Goal: Task Accomplishment & Management: Use online tool/utility

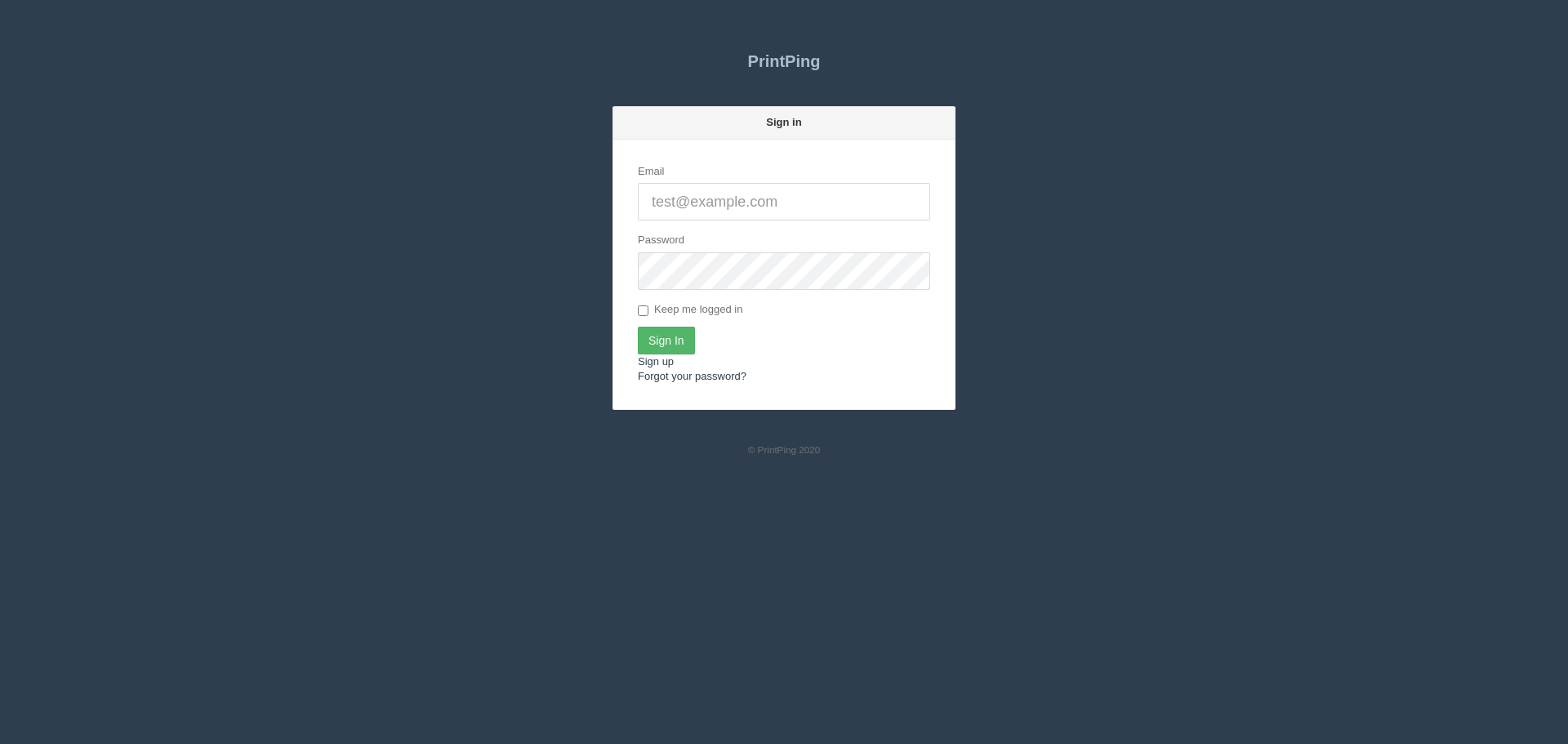
type input "[PERSON_NAME][EMAIL_ADDRESS][DOMAIN_NAME]"
click at [672, 329] on input "Sign In" at bounding box center [666, 341] width 58 height 27
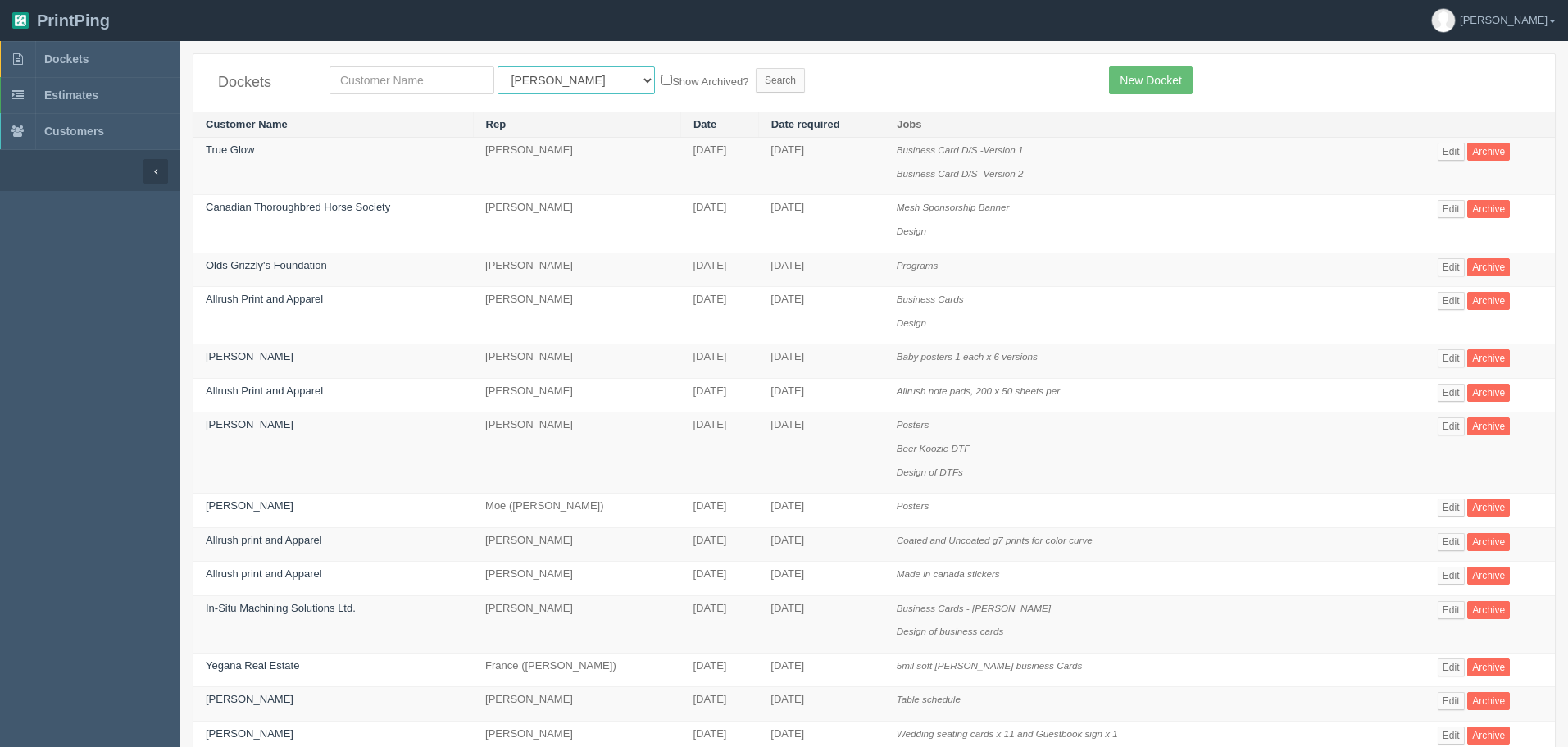
click at [544, 80] on select "All Users Ali Ali Test 1 Aly Amy Ankit Arif Brandon Dan France Greg Jim Mark Ma…" at bounding box center [576, 80] width 158 height 28
select select "46"
click at [498, 66] on select "All Users Ali Ali Test 1 Aly Amy Ankit Arif Brandon Dan France Greg Jim Mark Ma…" at bounding box center [576, 80] width 158 height 28
click at [756, 86] on input "Search" at bounding box center [780, 80] width 49 height 25
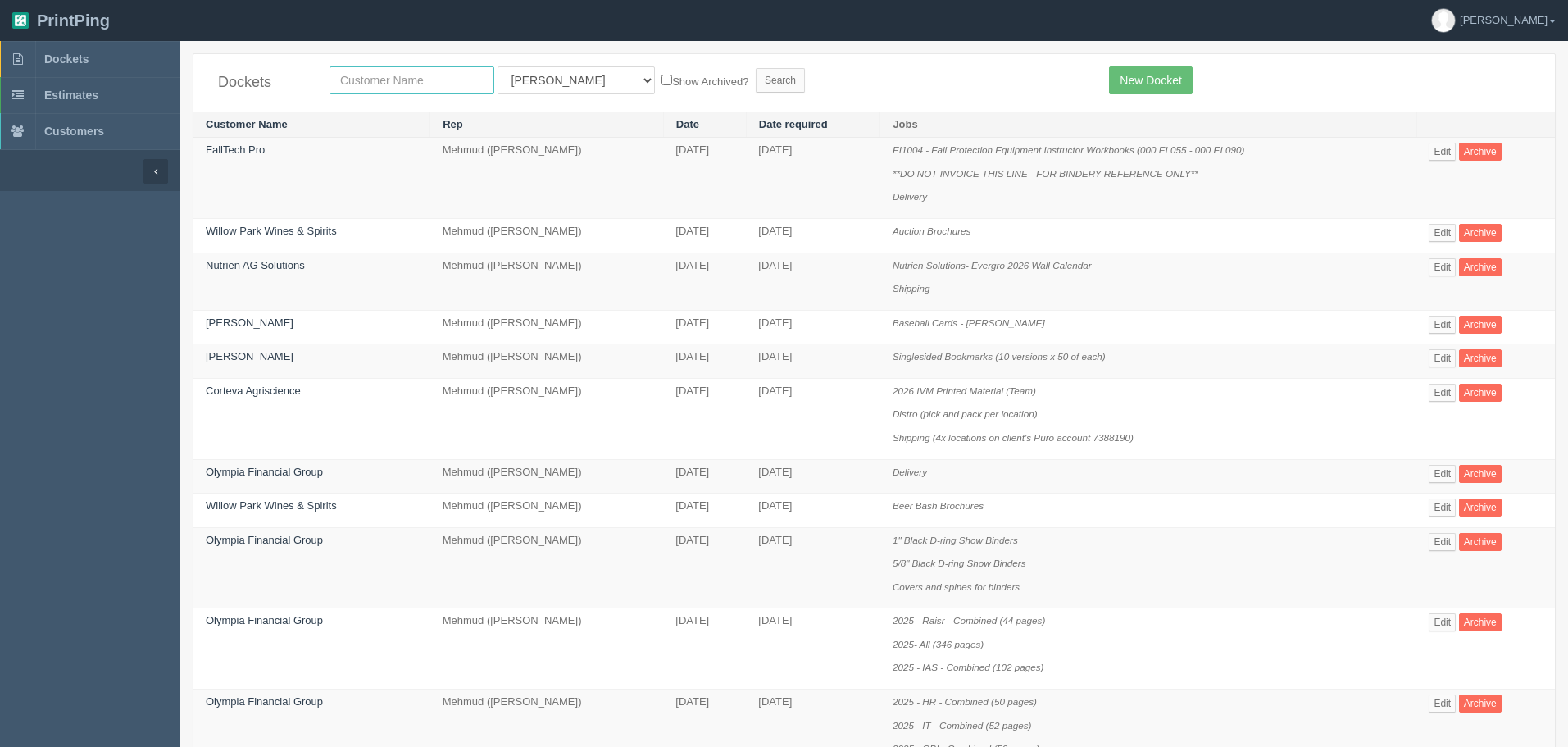
click at [456, 77] on input "text" at bounding box center [411, 80] width 165 height 28
type input "Kinetic"
click at [756, 68] on input "Search" at bounding box center [780, 80] width 49 height 25
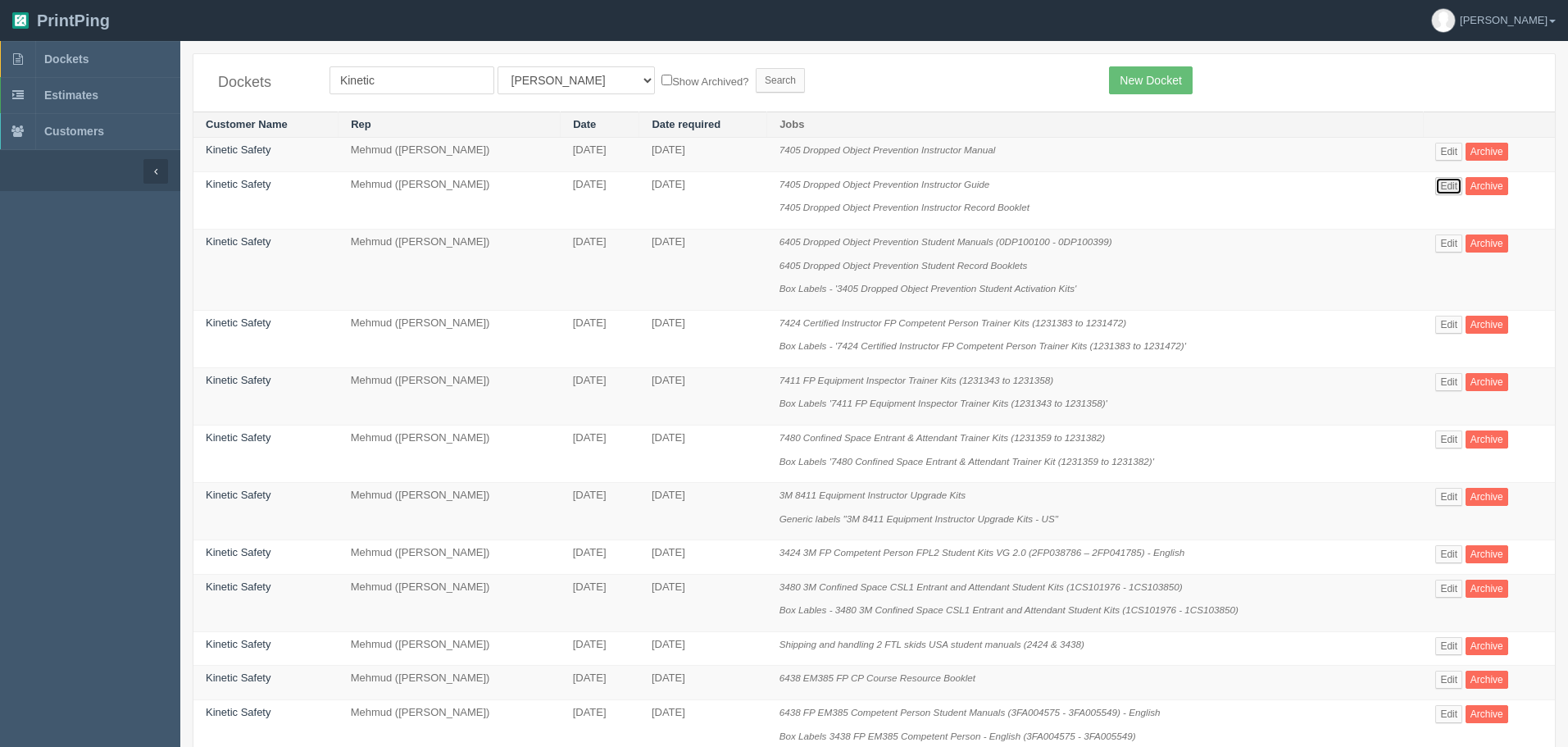
click at [1444, 182] on link "Edit" at bounding box center [1448, 186] width 27 height 18
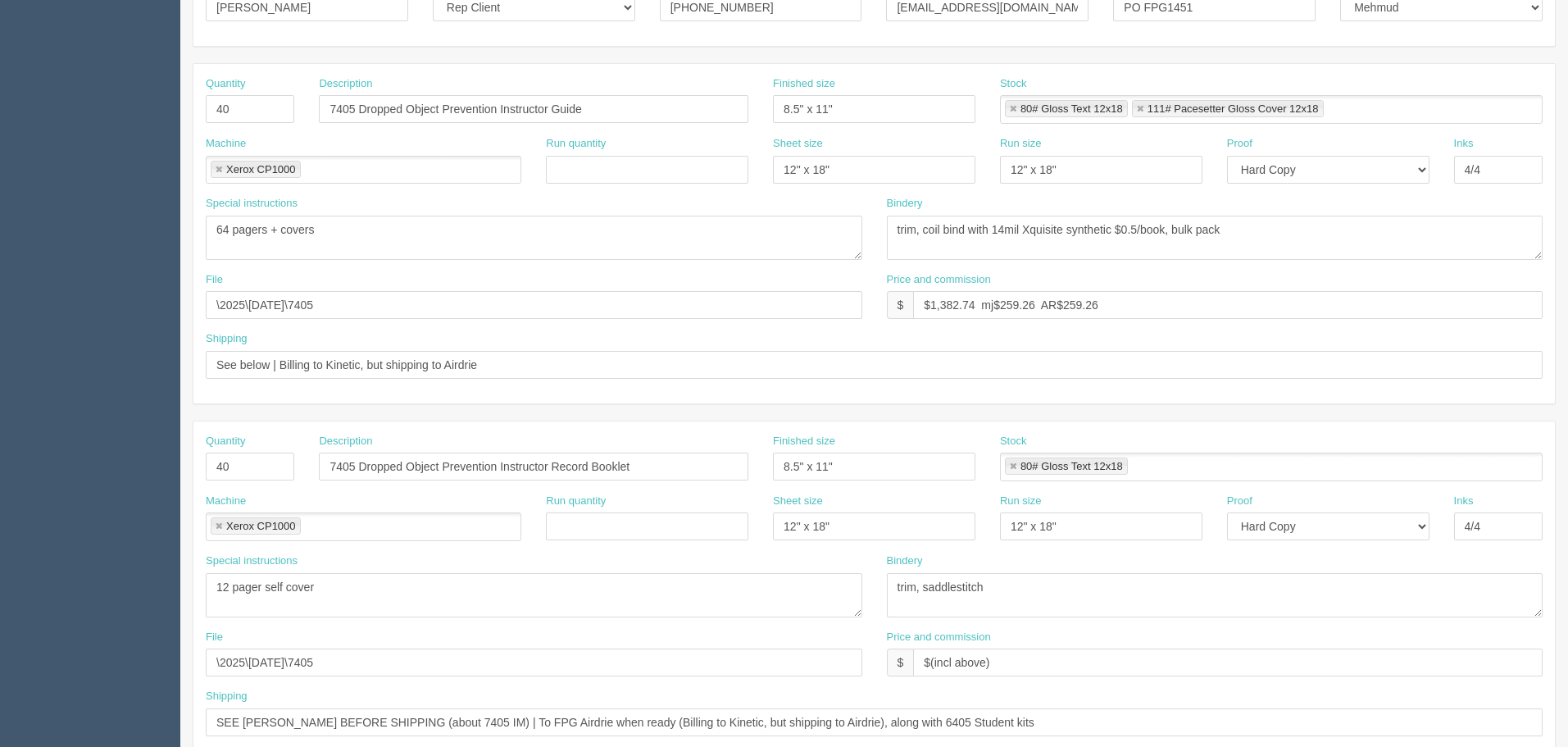
scroll to position [410, 0]
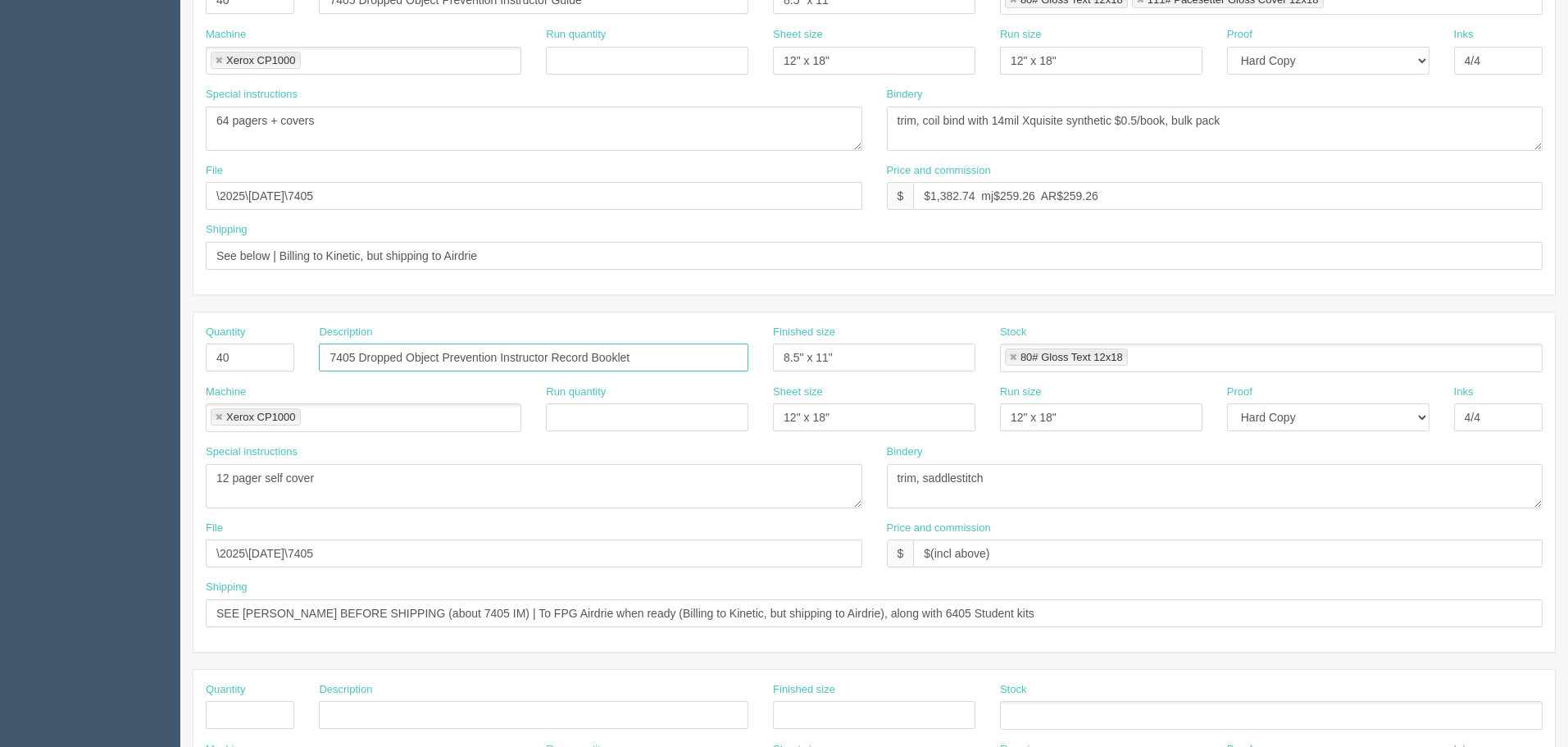
drag, startPoint x: 663, startPoint y: 362, endPoint x: 271, endPoint y: 358, distance: 392.0
click at [271, 358] on div "Quantity 40 Description 7405 Dropped Object Prevention Instructor Record Bookle…" at bounding box center [874, 354] width 1361 height 59
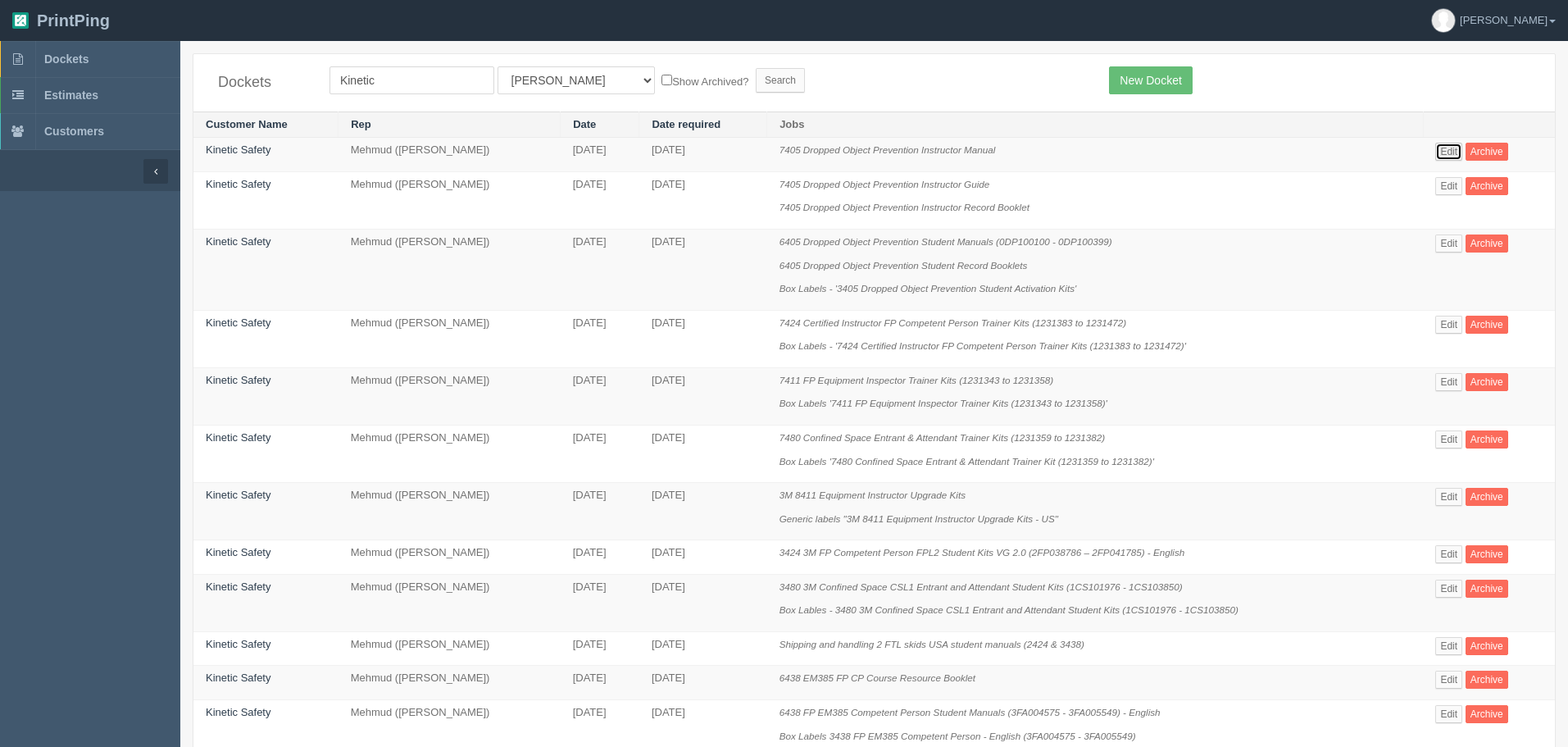
click at [1447, 149] on link "Edit" at bounding box center [1448, 152] width 27 height 18
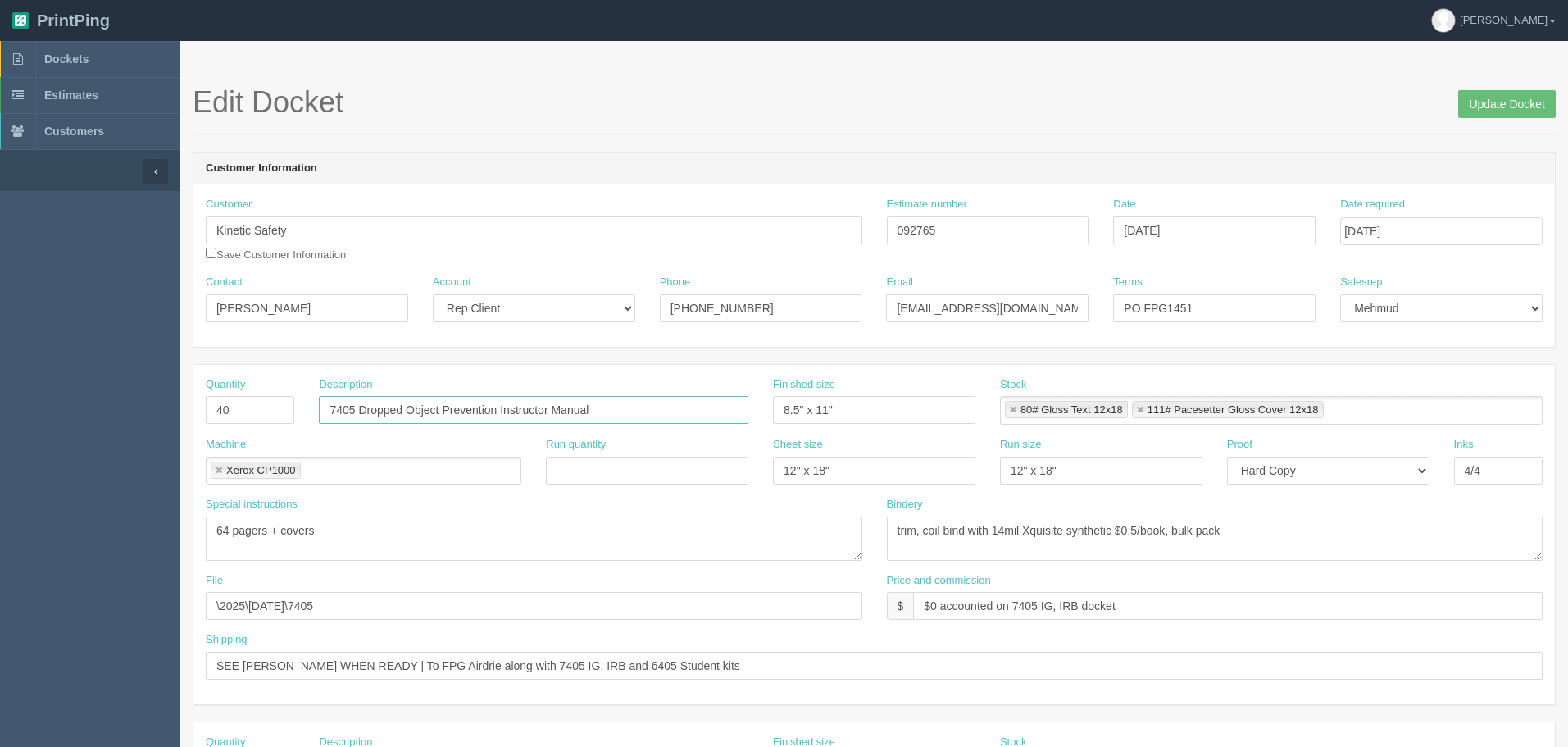
drag, startPoint x: 619, startPoint y: 407, endPoint x: 256, endPoint y: 393, distance: 363.3
click at [256, 393] on div "Quantity 40 Description 7405 Dropped Object Prevention Instructor Manual Finish…" at bounding box center [874, 407] width 1361 height 59
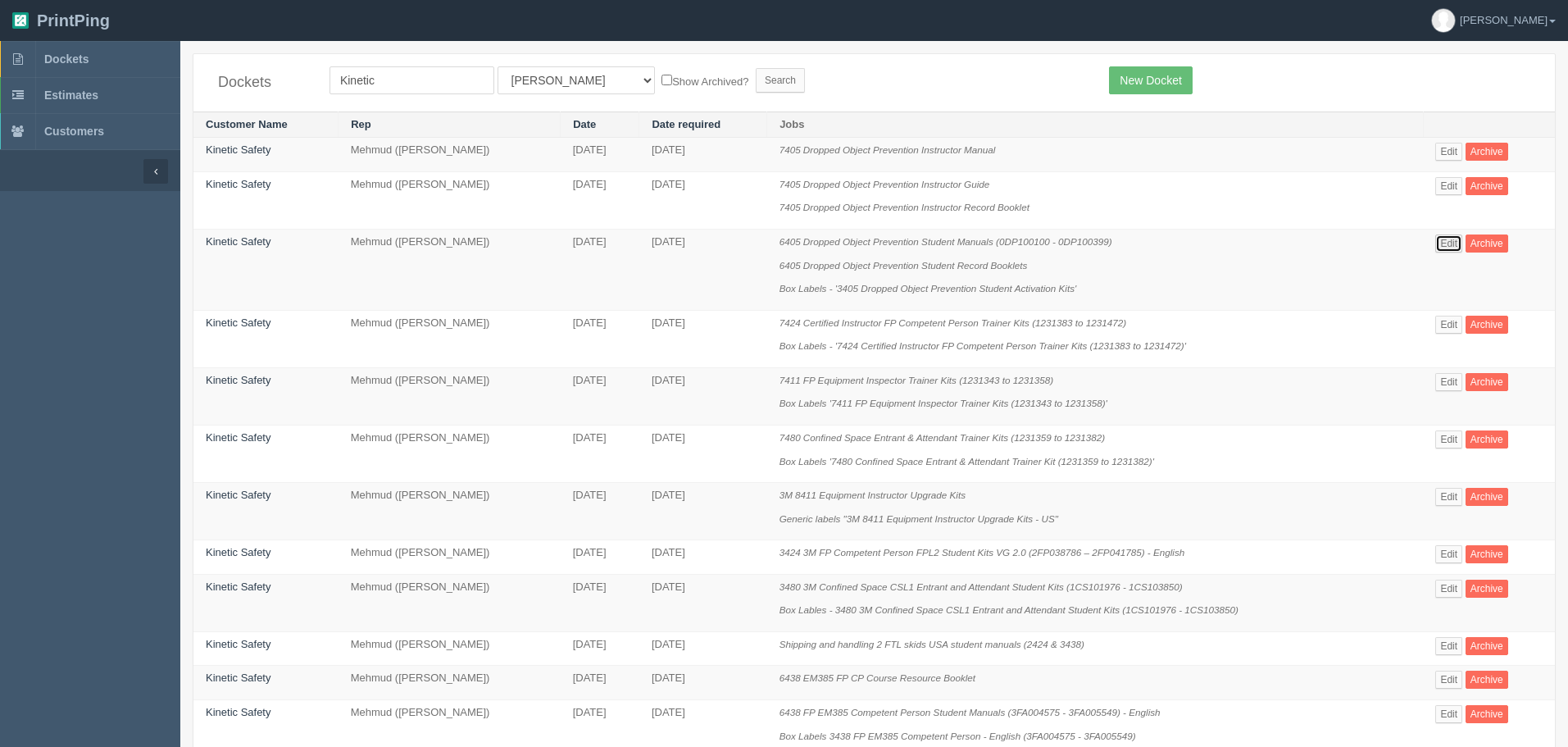
click at [1442, 242] on link "Edit" at bounding box center [1448, 243] width 27 height 18
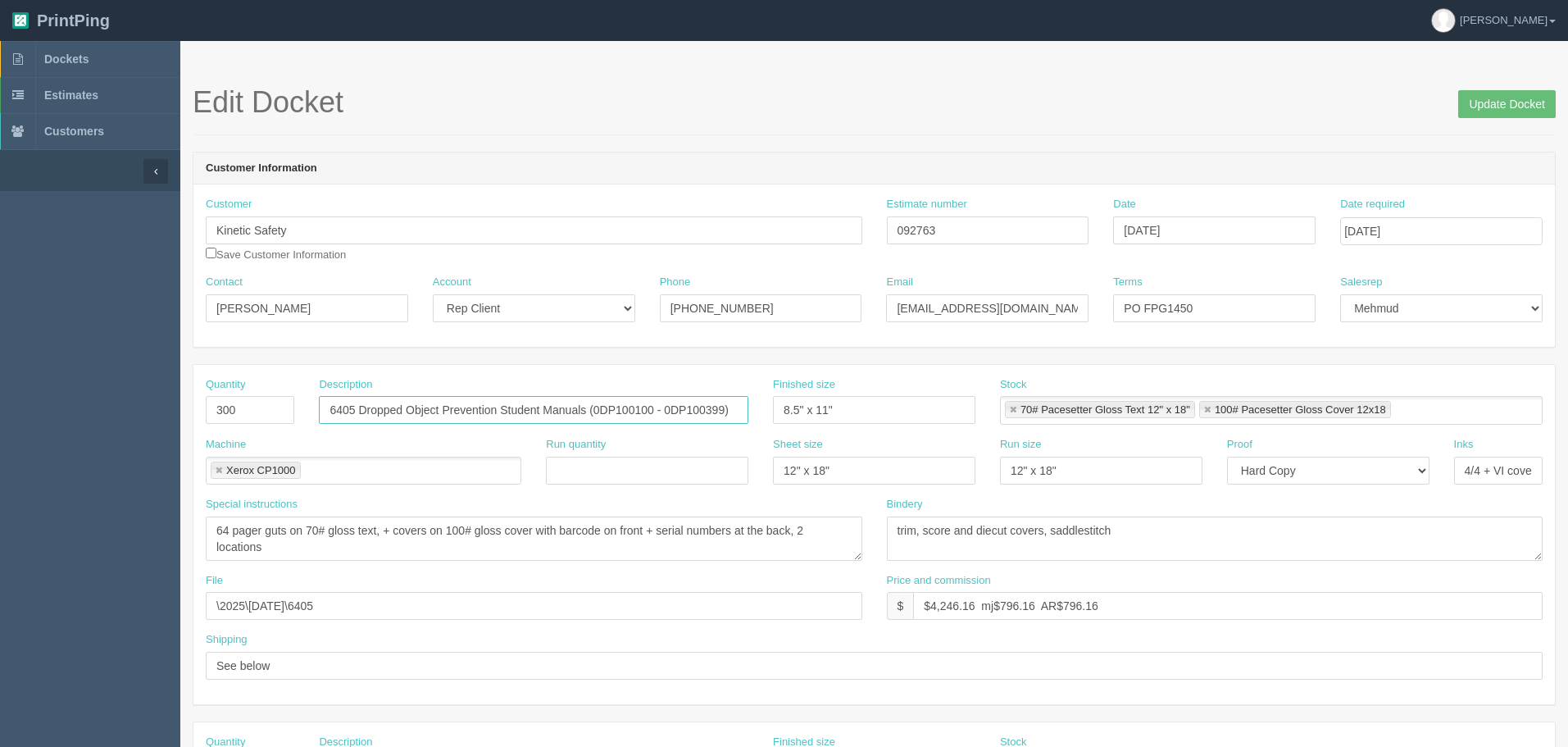
scroll to position [0, 3]
drag, startPoint x: 329, startPoint y: 410, endPoint x: 756, endPoint y: 423, distance: 427.2
click at [756, 423] on div "Description 6405 Dropped Object Prevention Student Manuals (0DP100100 - 0DP1003…" at bounding box center [533, 407] width 454 height 59
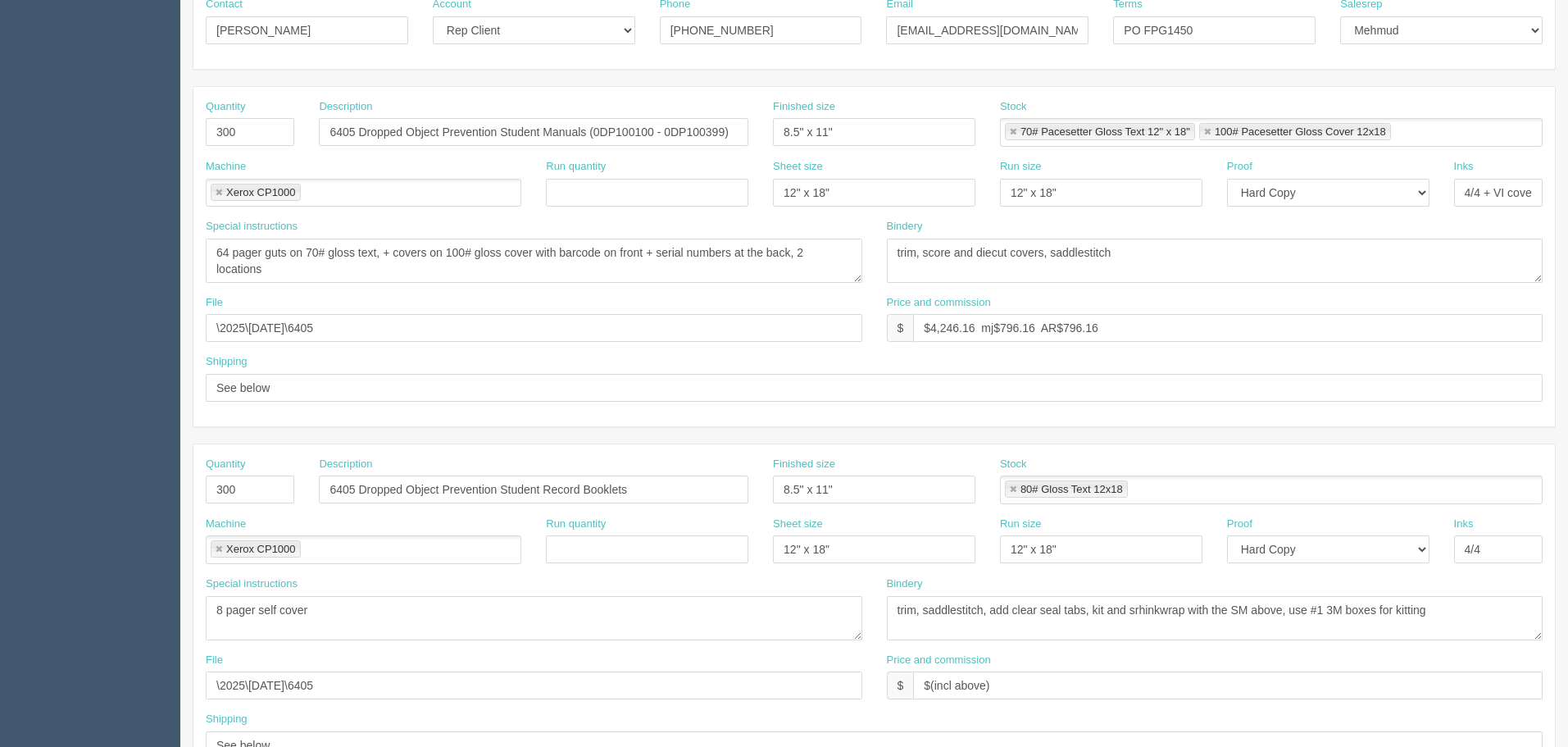
scroll to position [328, 0]
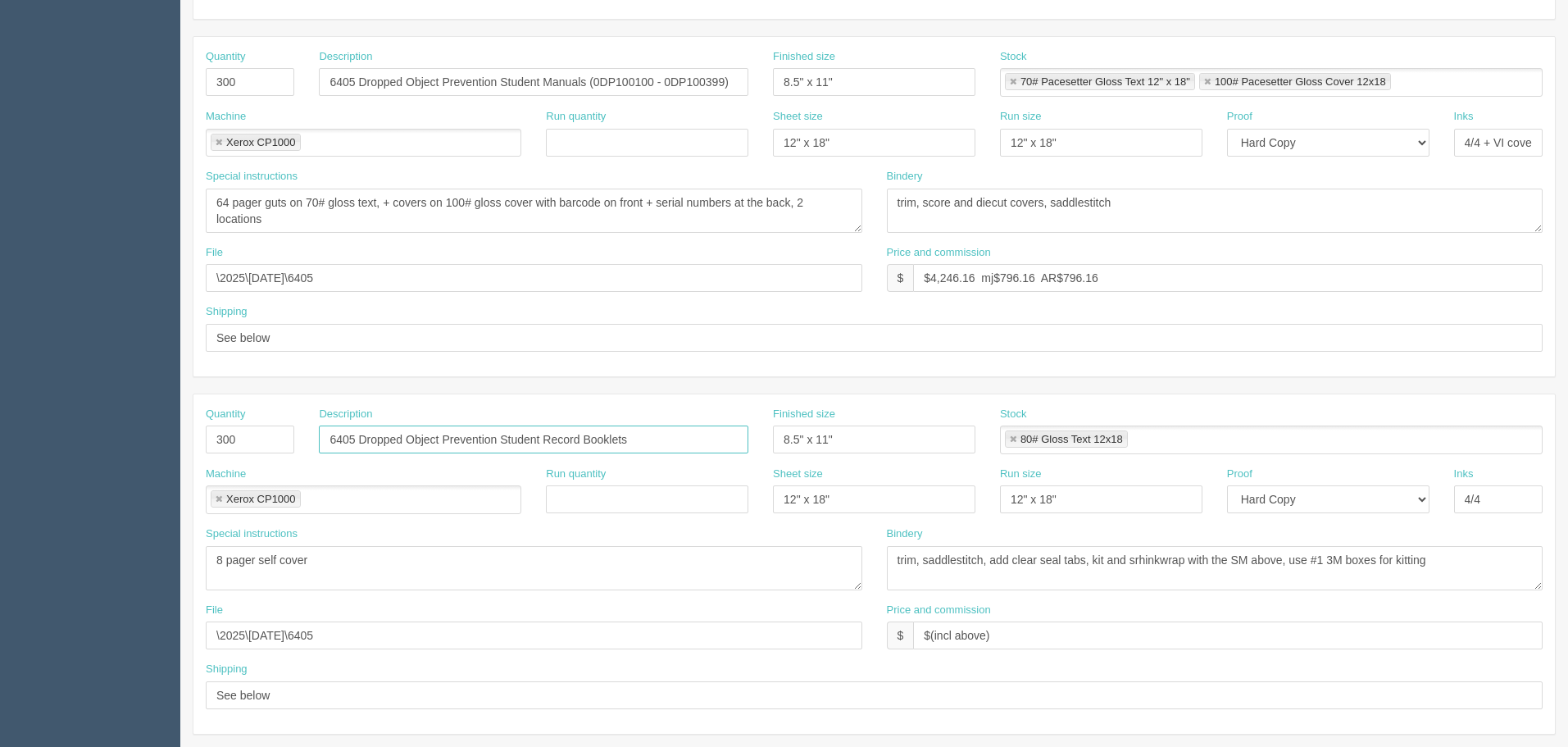
drag, startPoint x: 669, startPoint y: 440, endPoint x: 237, endPoint y: 422, distance: 432.4
click at [238, 422] on div "Quantity 300 Description 6405 Dropped Object Prevention Student Record Booklets…" at bounding box center [874, 436] width 1361 height 59
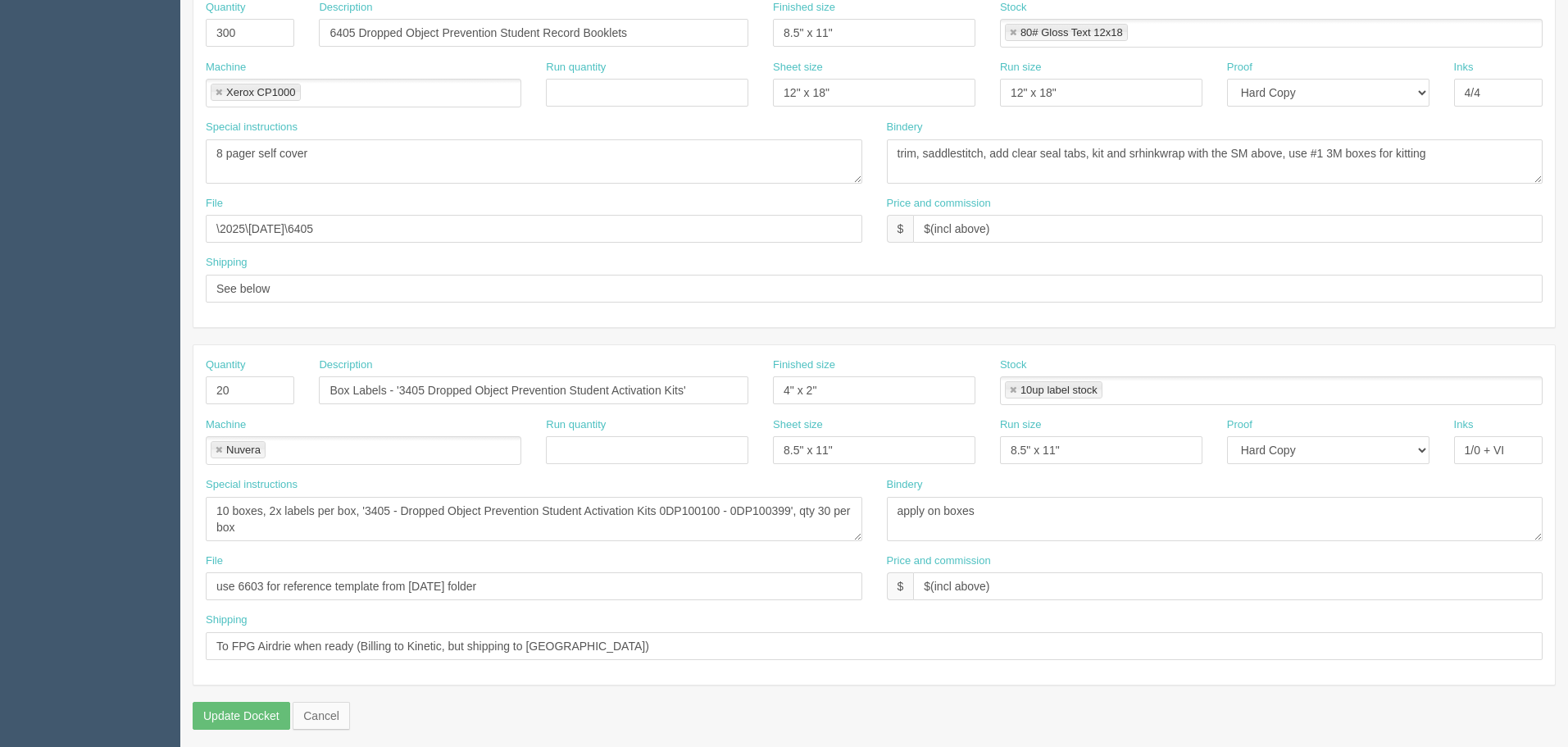
scroll to position [741, 0]
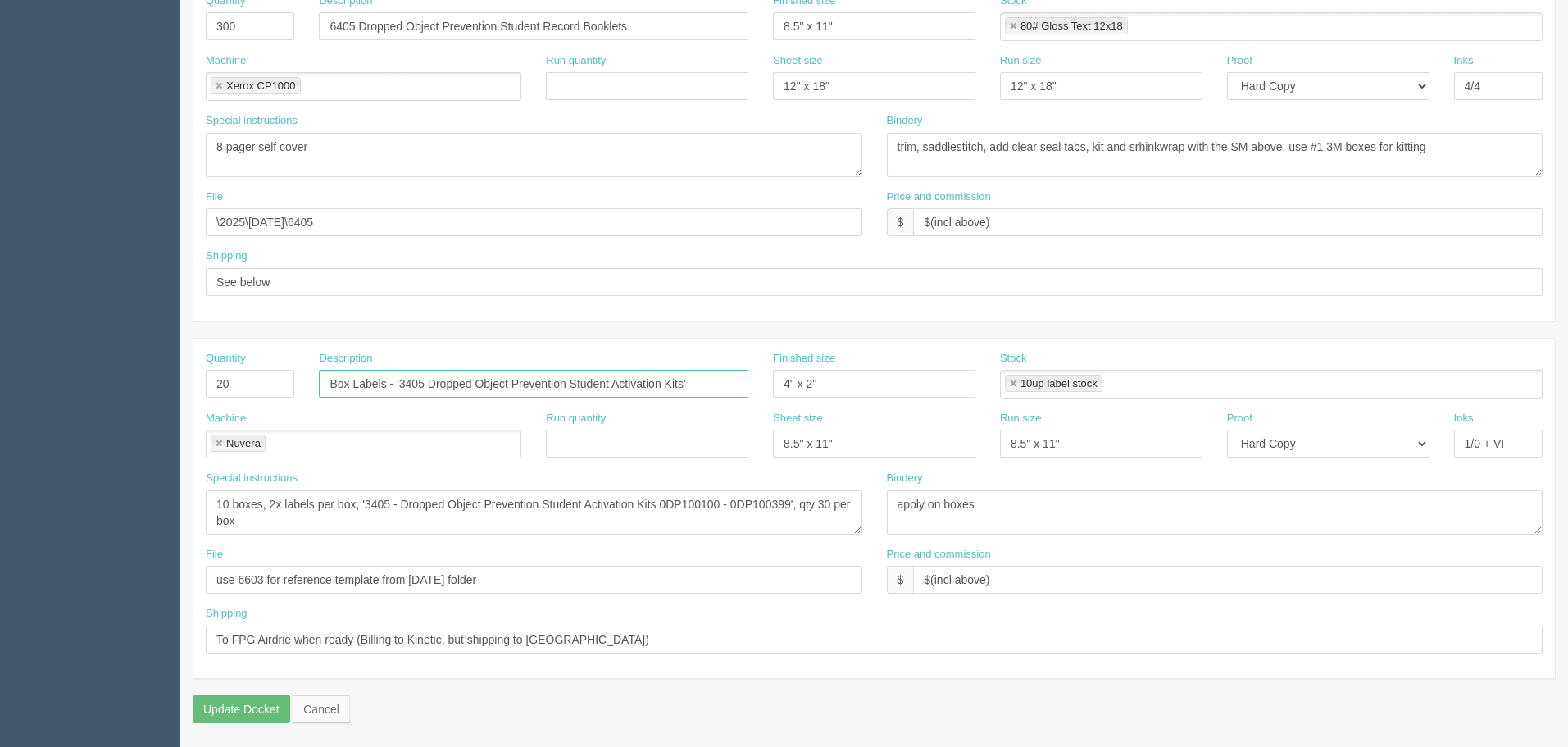
drag, startPoint x: 684, startPoint y: 385, endPoint x: 171, endPoint y: 367, distance: 513.3
click at [171, 367] on section "Dockets Estimates Customers" at bounding box center [784, 23] width 1568 height 1447
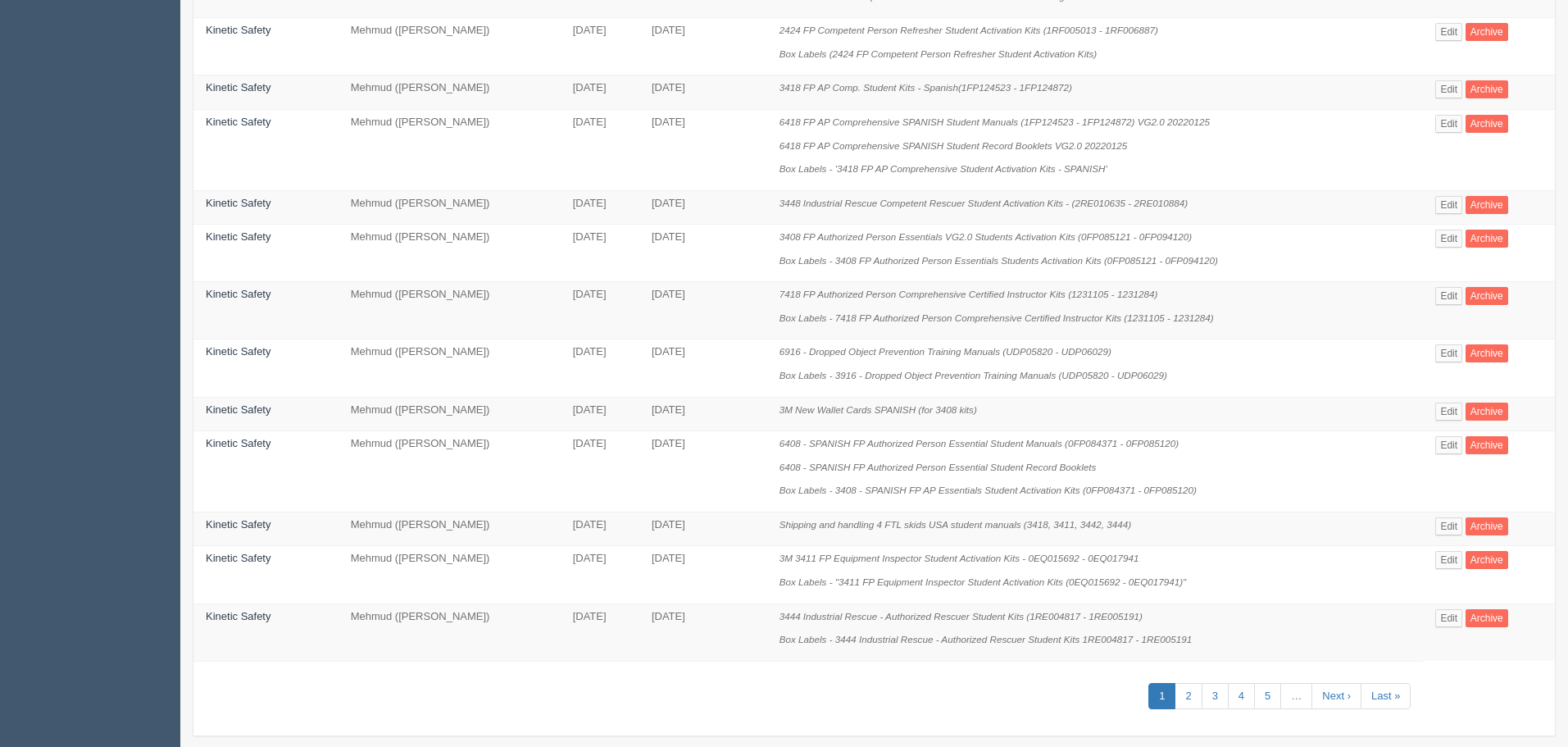
scroll to position [814, 0]
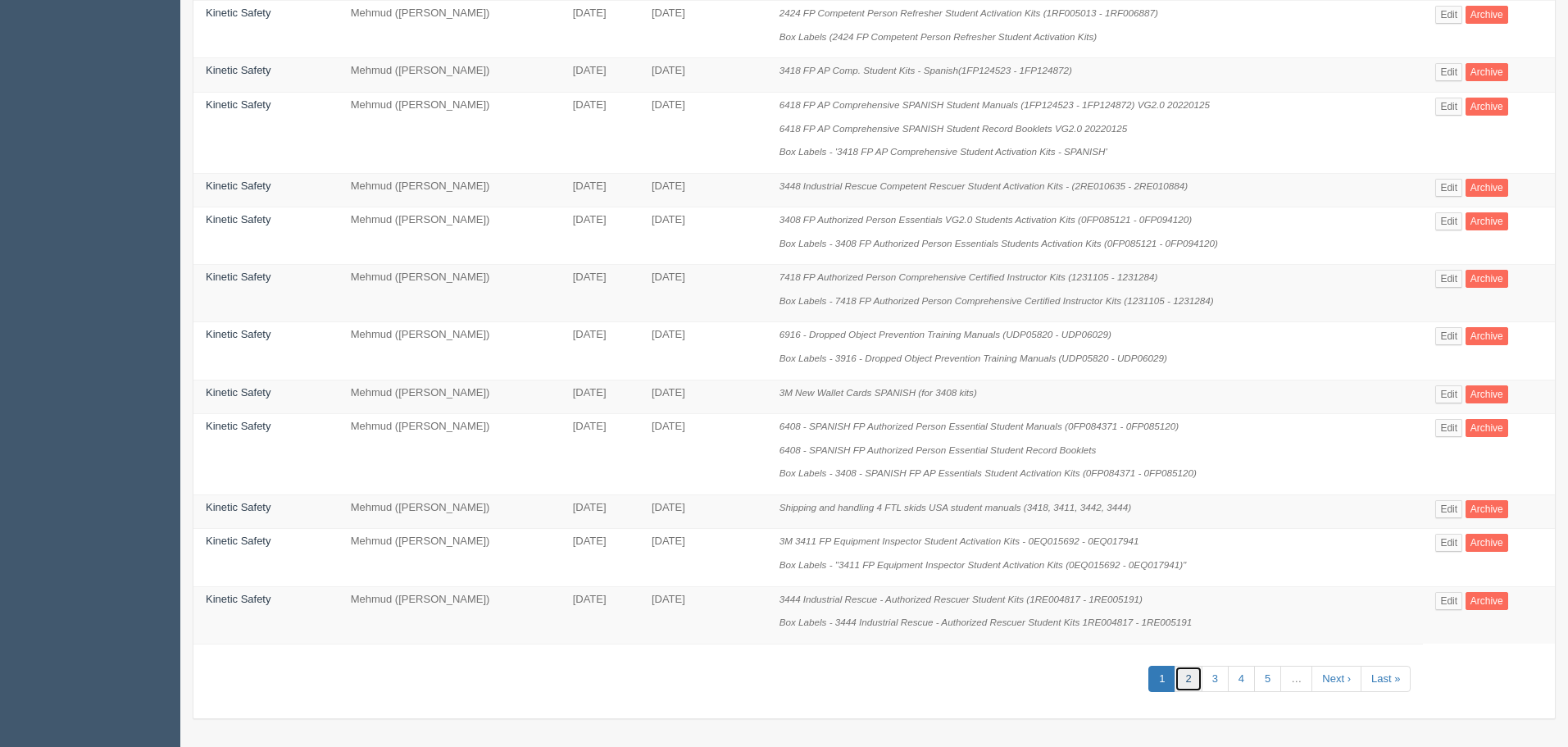
click at [1201, 680] on link "2" at bounding box center [1187, 679] width 27 height 27
